Goal: Task Accomplishment & Management: Manage account settings

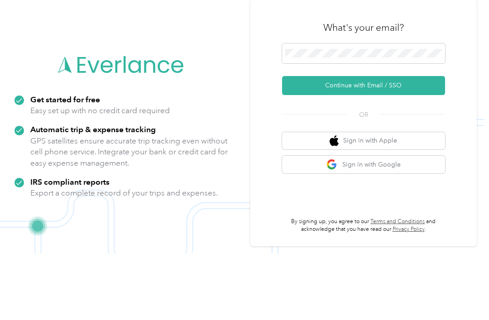
click at [385, 143] on button "Continue with Email / SSO" at bounding box center [363, 152] width 163 height 19
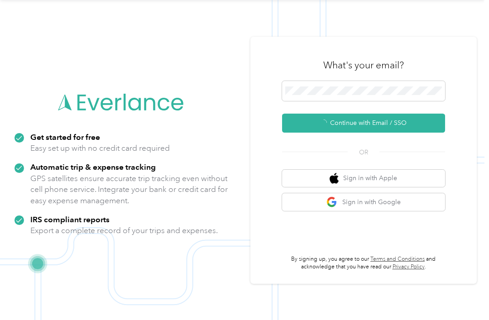
scroll to position [16, 0]
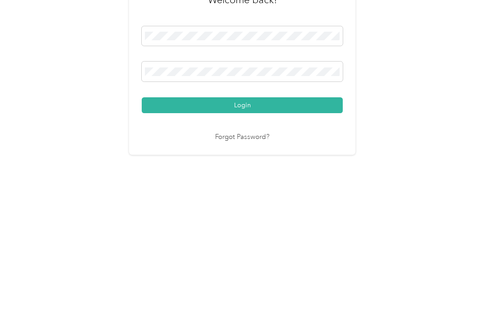
click at [306, 209] on button "Login" at bounding box center [242, 217] width 201 height 16
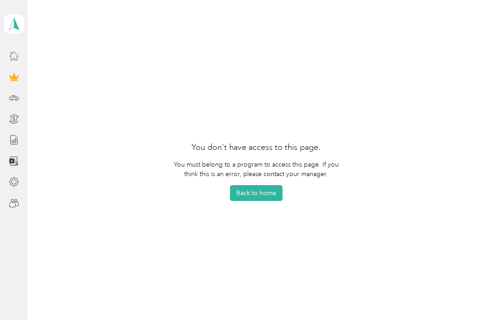
click at [272, 193] on button "Back to home" at bounding box center [256, 193] width 53 height 16
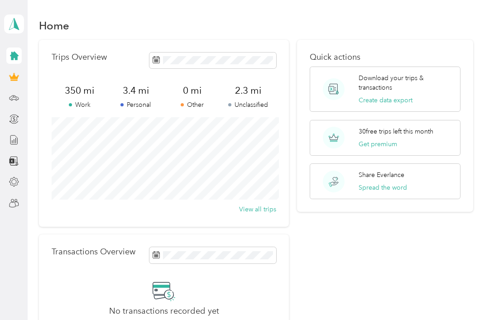
click at [55, 21] on h1 "Home" at bounding box center [54, 26] width 30 height 10
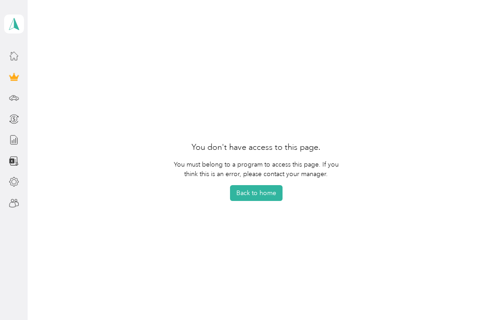
click at [276, 201] on button "Back to home" at bounding box center [256, 193] width 53 height 16
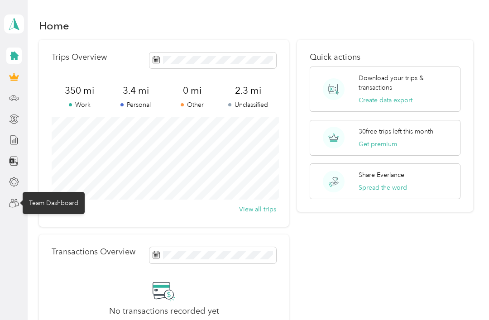
click at [14, 205] on icon at bounding box center [14, 203] width 10 height 10
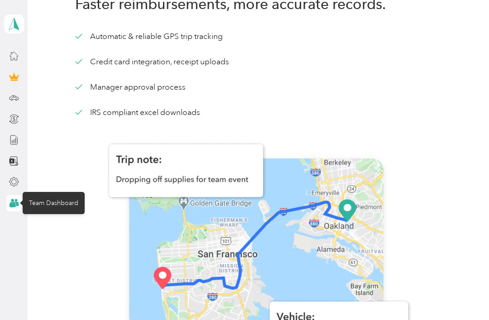
scroll to position [38, 0]
click at [16, 180] on icon at bounding box center [14, 182] width 10 height 10
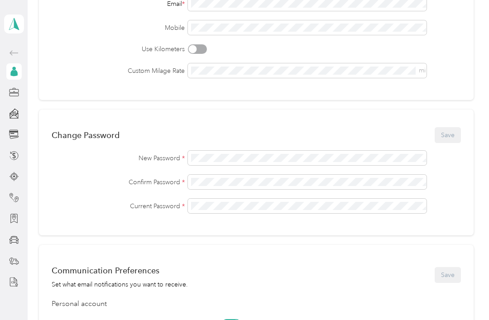
scroll to position [155, 0]
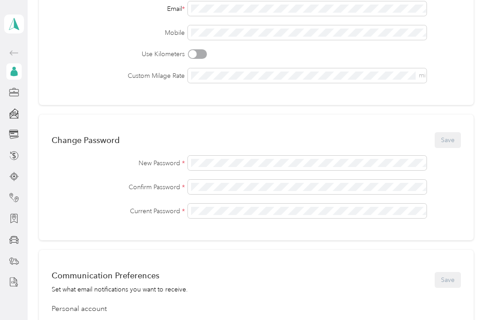
click at [17, 70] on icon at bounding box center [14, 72] width 10 height 10
click at [15, 69] on circle at bounding box center [13, 68] width 3 height 3
click at [15, 235] on icon at bounding box center [14, 240] width 10 height 10
